Goal: Browse casually: Explore the website without a specific task or goal

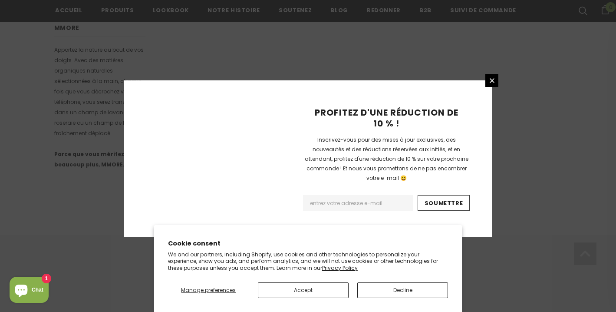
scroll to position [599, 0]
